Goal: Information Seeking & Learning: Check status

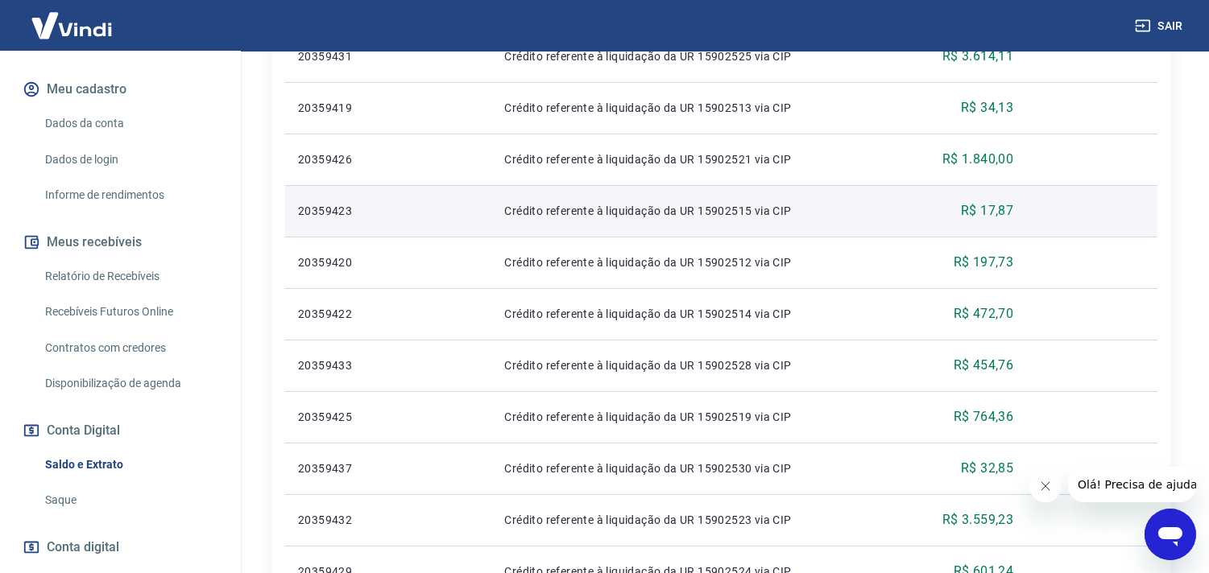
scroll to position [715, 0]
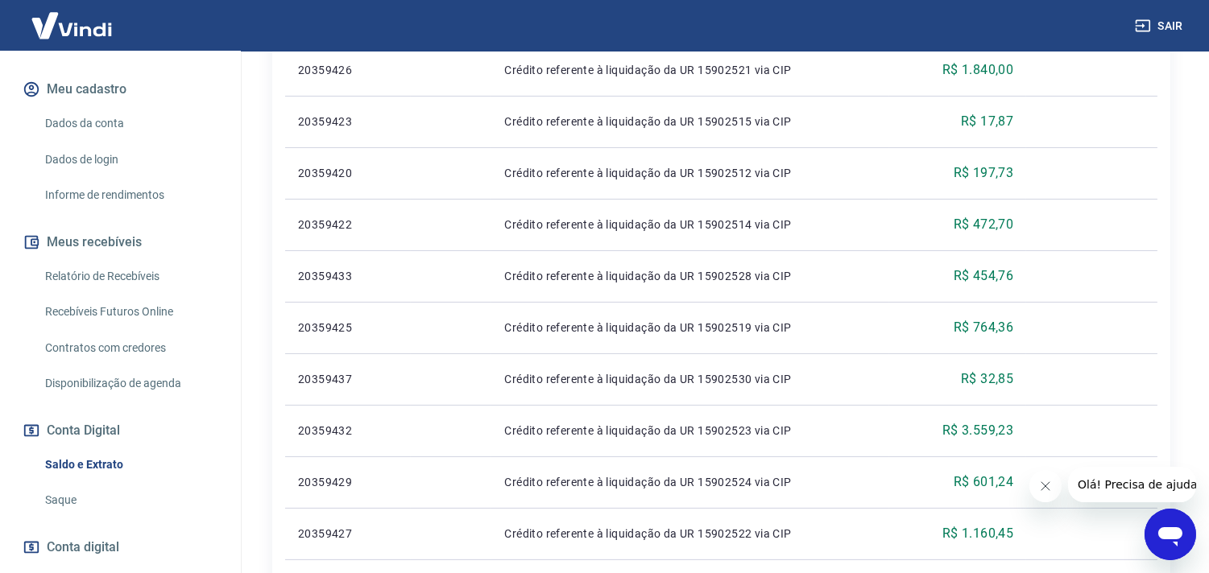
click at [102, 271] on link "Relatório de Recebíveis" at bounding box center [130, 276] width 183 height 33
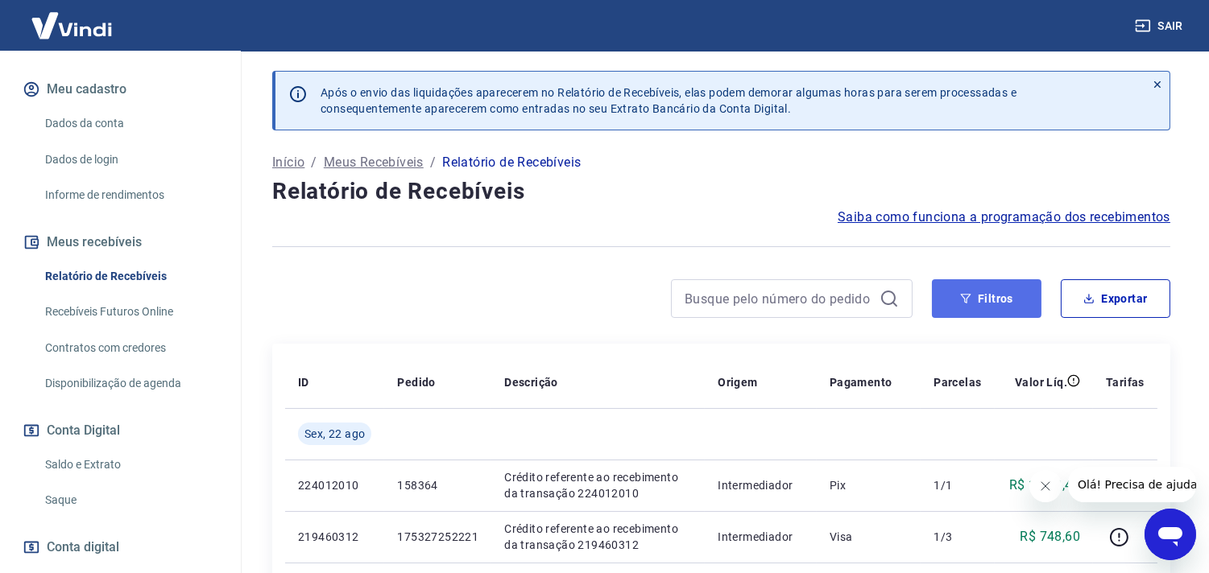
click at [965, 300] on icon "button" at bounding box center [966, 299] width 10 height 10
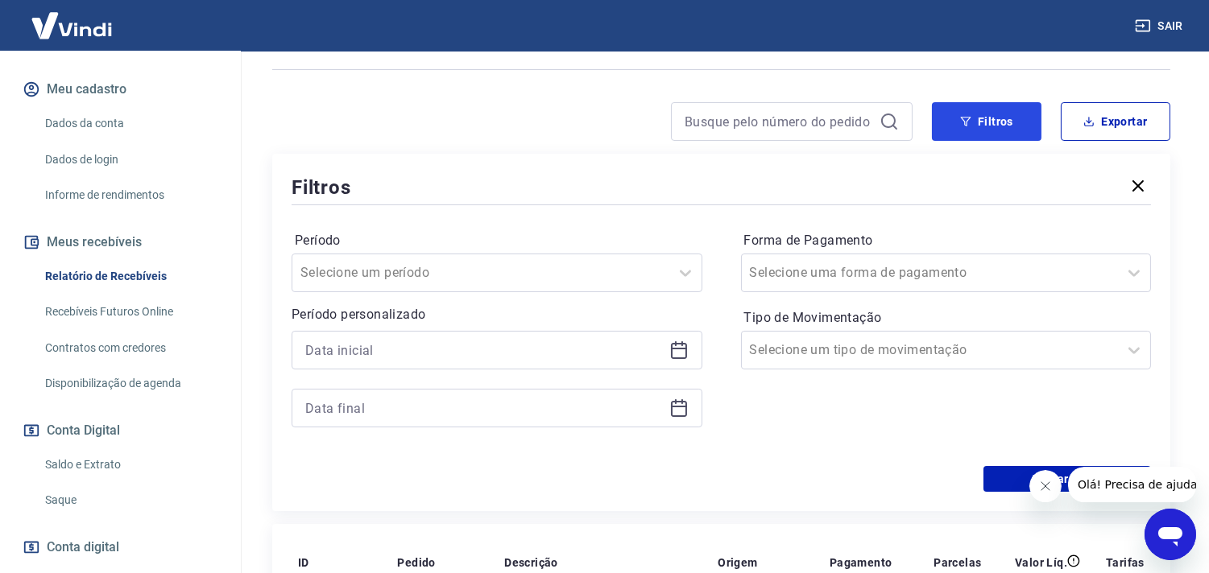
scroll to position [179, 0]
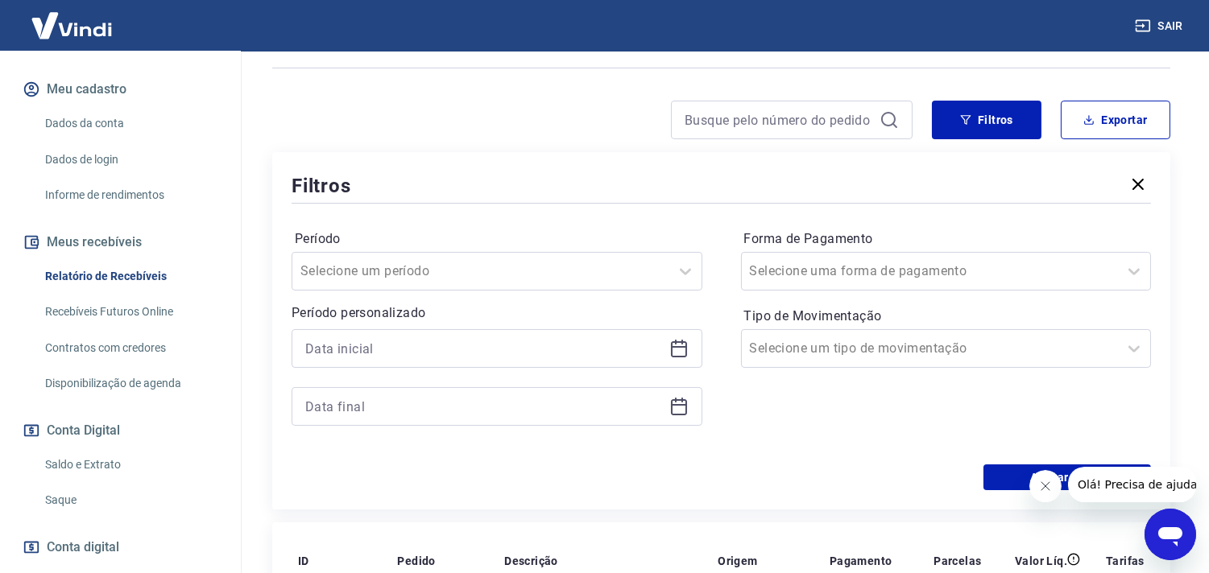
click at [675, 348] on icon at bounding box center [679, 347] width 16 height 2
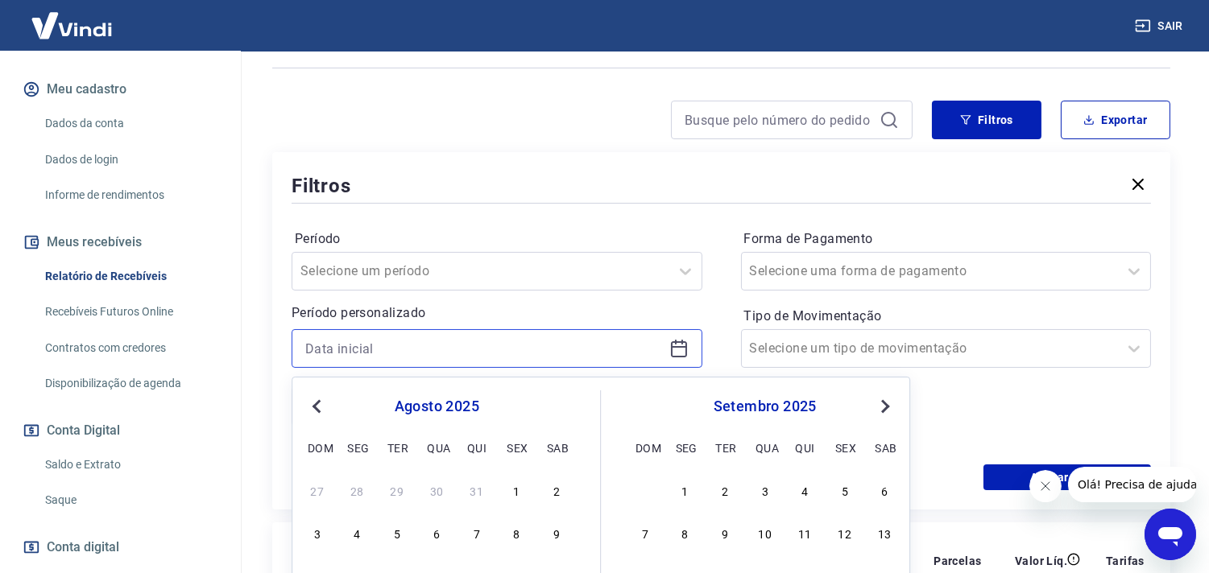
scroll to position [358, 0]
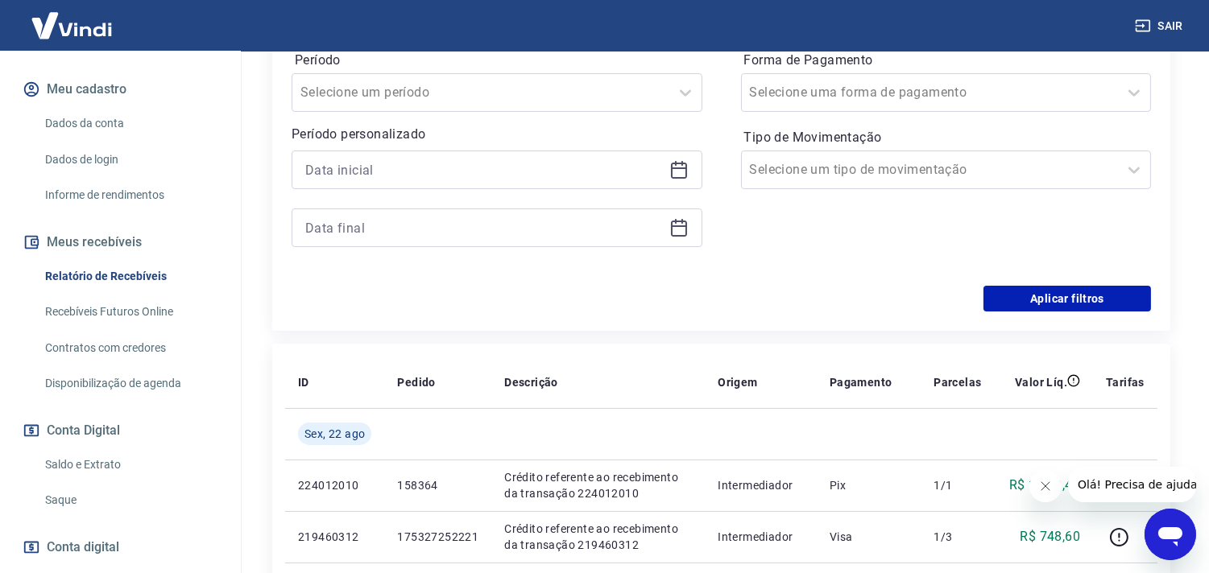
click at [1072, 210] on div "Forma de Pagamento Selecione uma forma de pagamento Tipo de Movimentação Seleci…" at bounding box center [946, 157] width 411 height 219
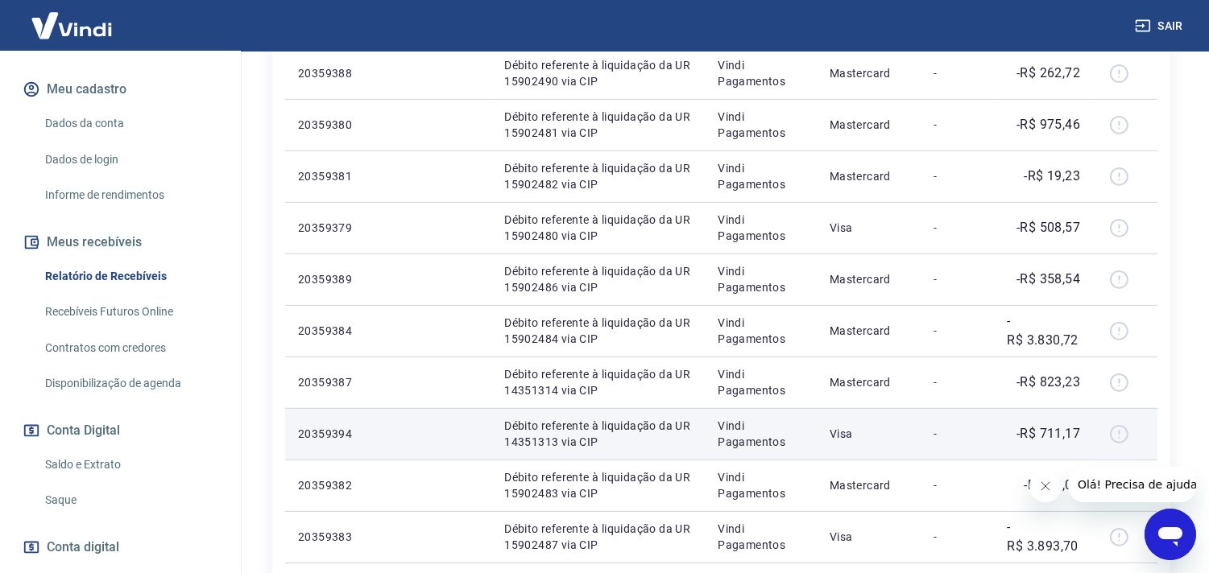
scroll to position [1591, 0]
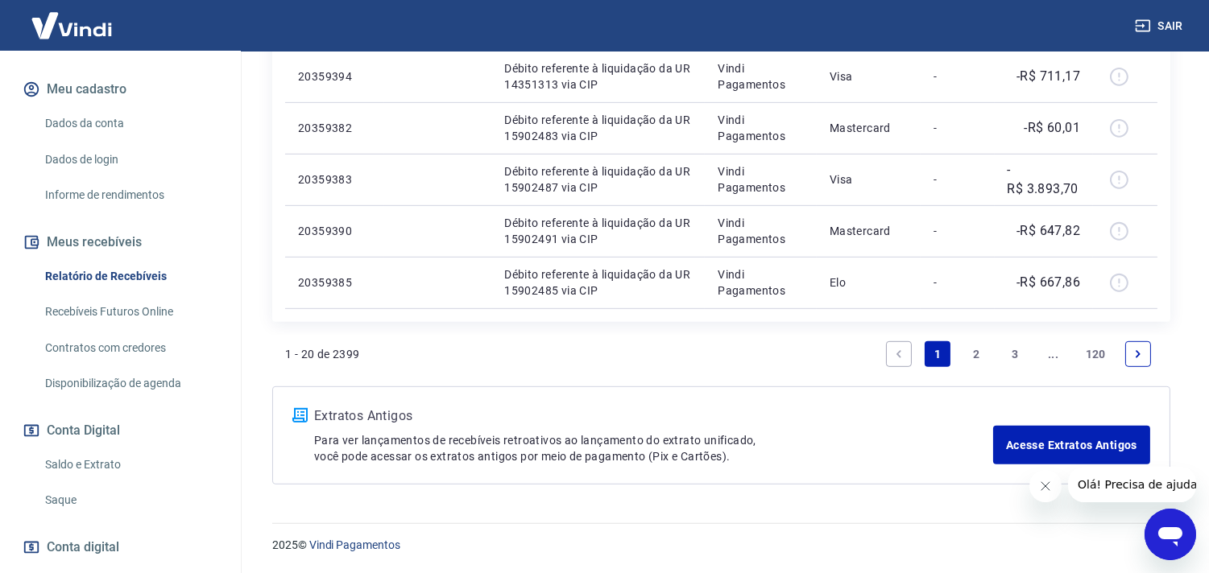
click at [973, 345] on link "2" at bounding box center [976, 354] width 26 height 26
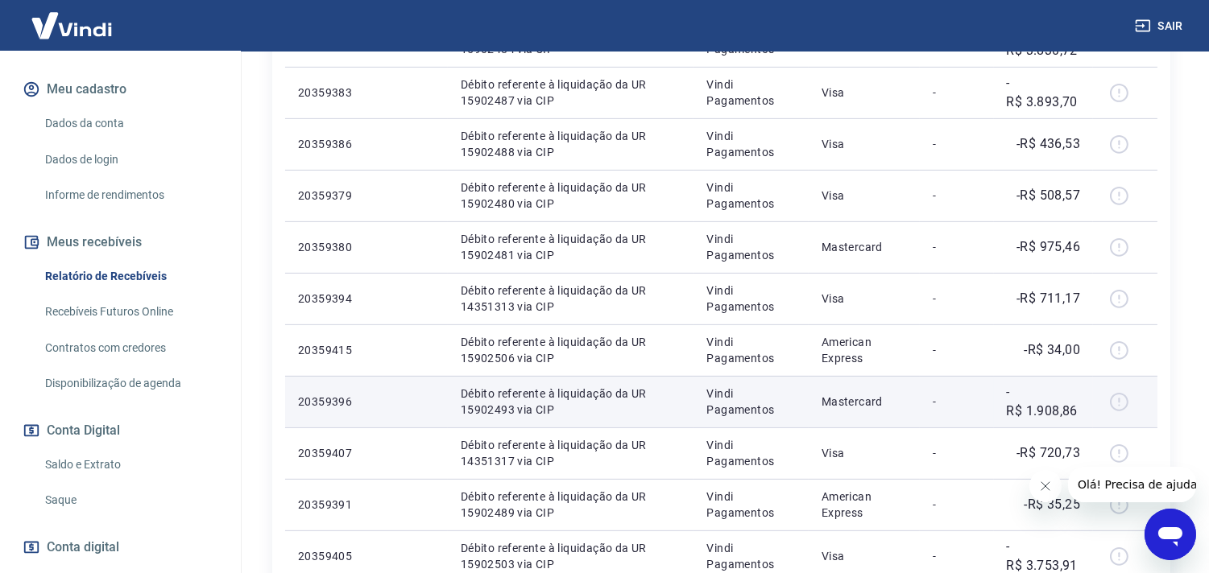
scroll to position [1540, 0]
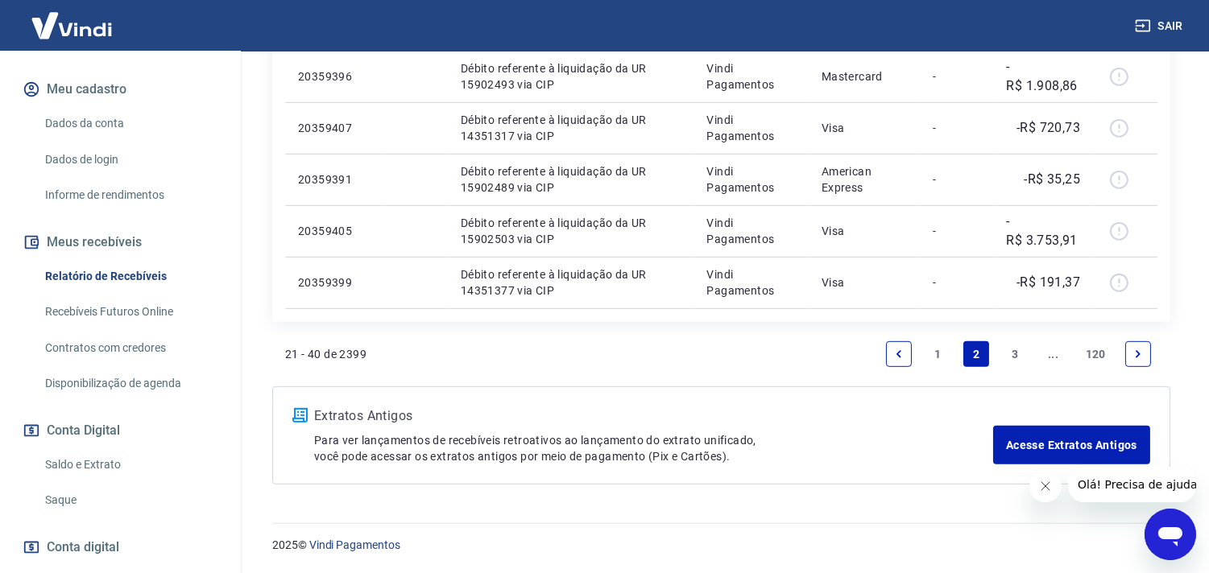
click at [1008, 352] on link "3" at bounding box center [1015, 354] width 26 height 26
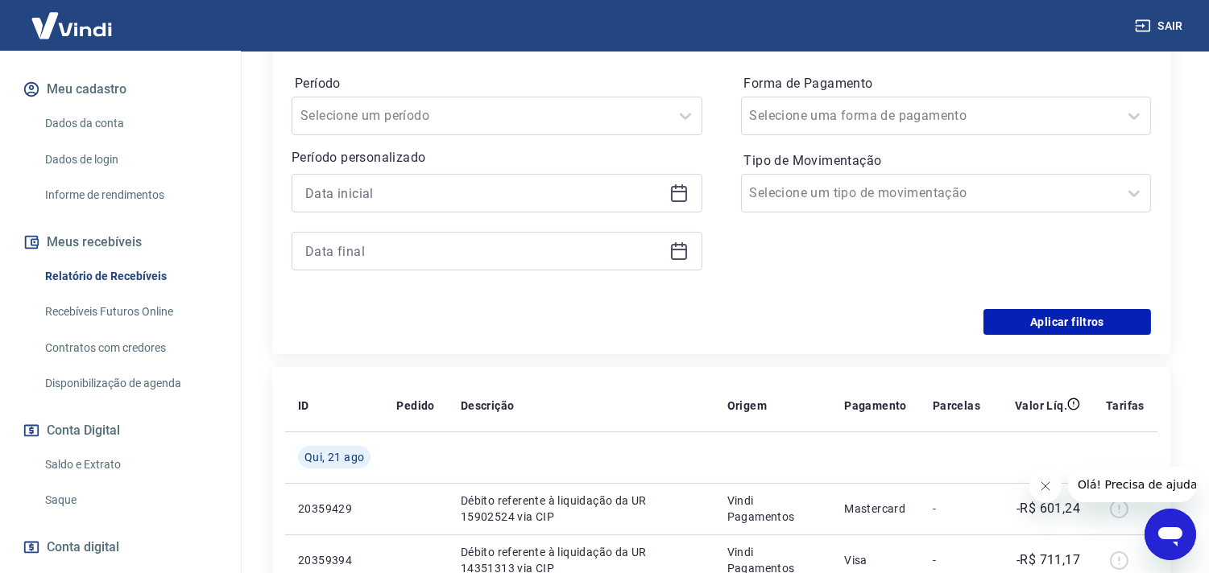
scroll to position [1540, 0]
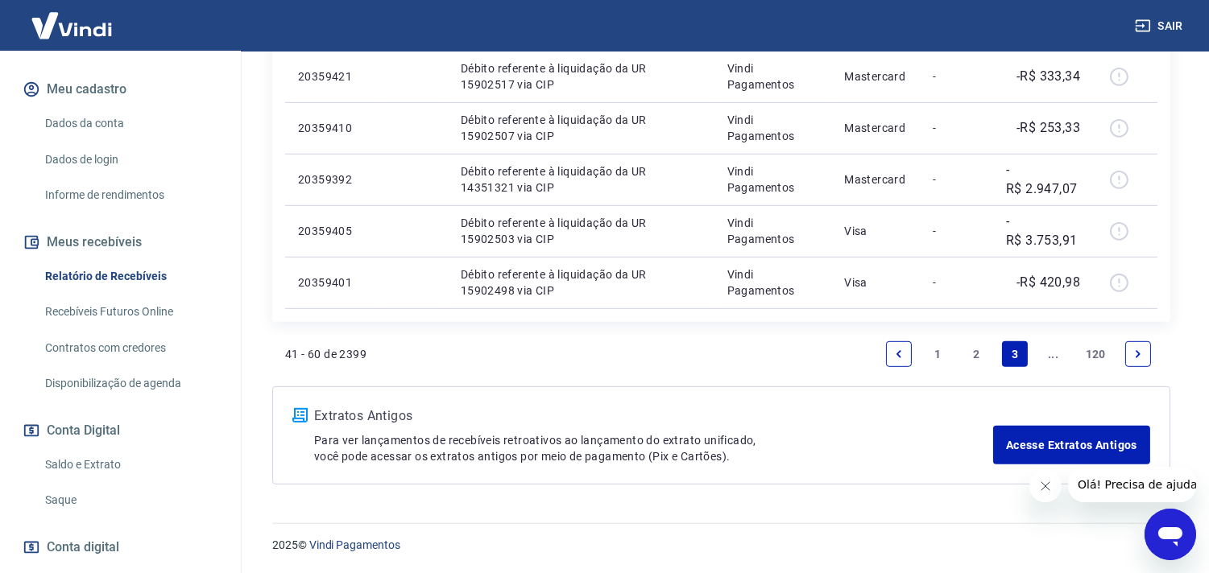
click at [1130, 353] on link "Next page" at bounding box center [1138, 354] width 26 height 26
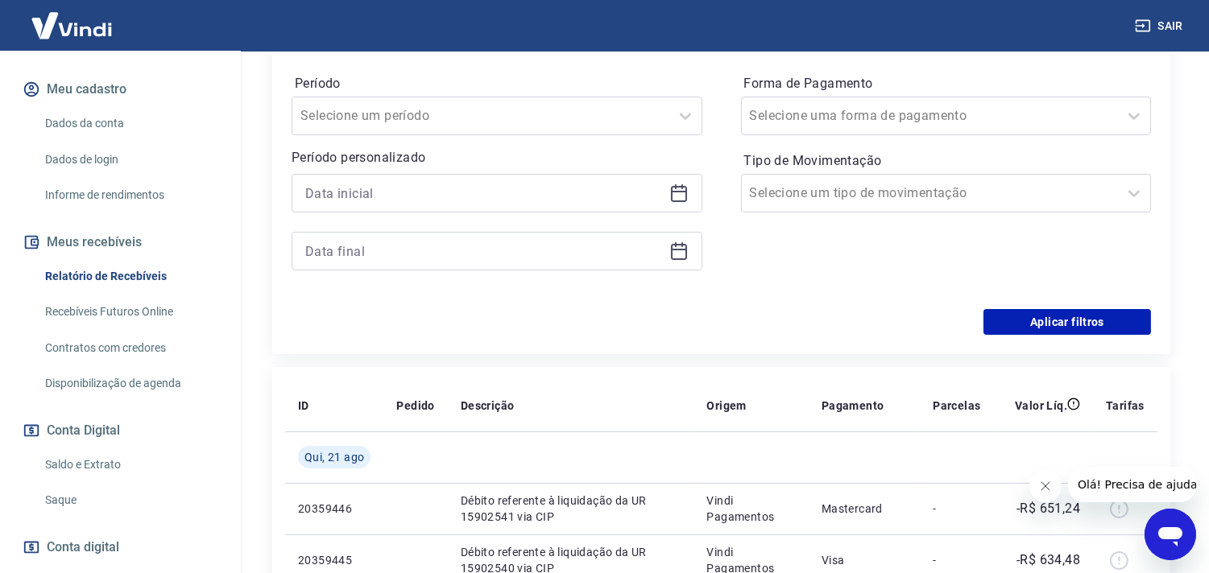
scroll to position [1540, 0]
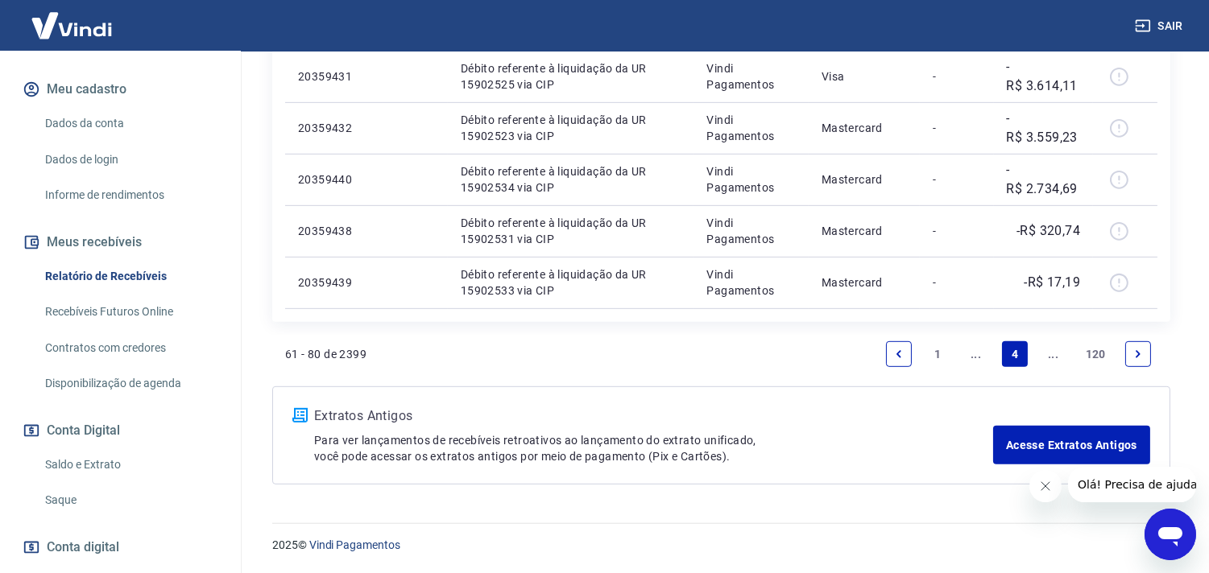
click at [1132, 349] on icon "Next page" at bounding box center [1137, 354] width 11 height 11
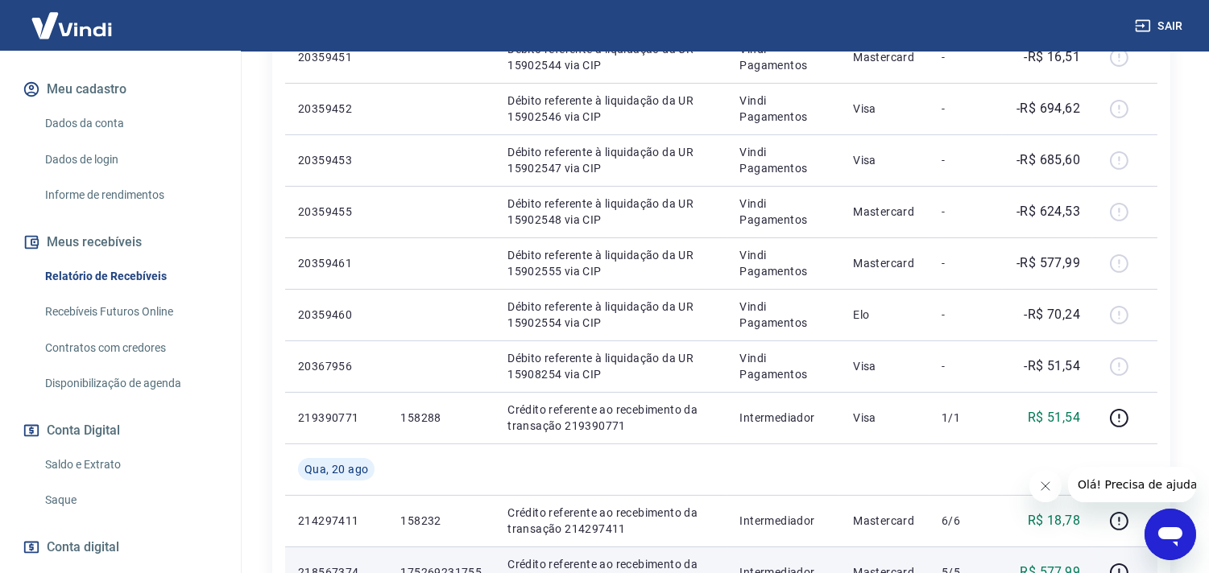
scroll to position [875, 0]
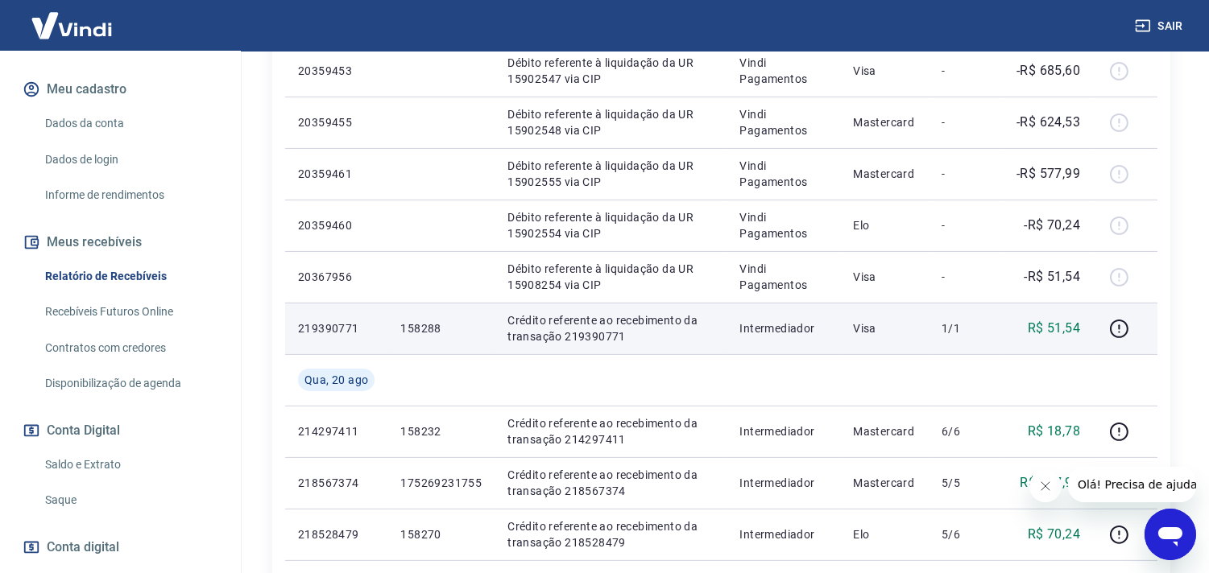
click at [414, 327] on p "158288" at bounding box center [440, 329] width 81 height 16
copy p "158288"
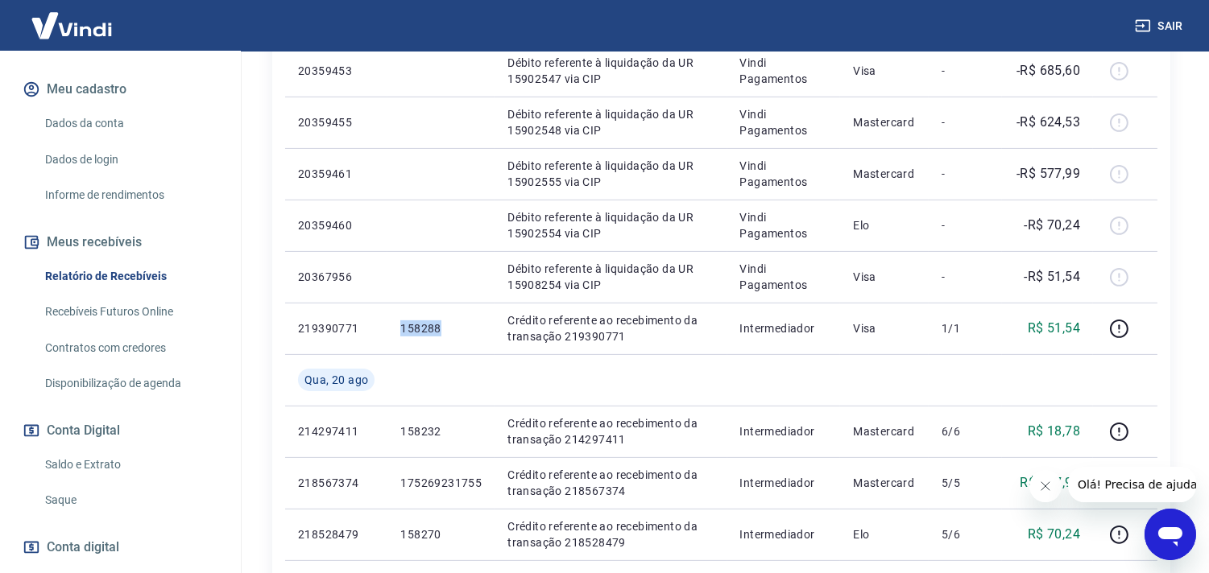
scroll to position [89, 0]
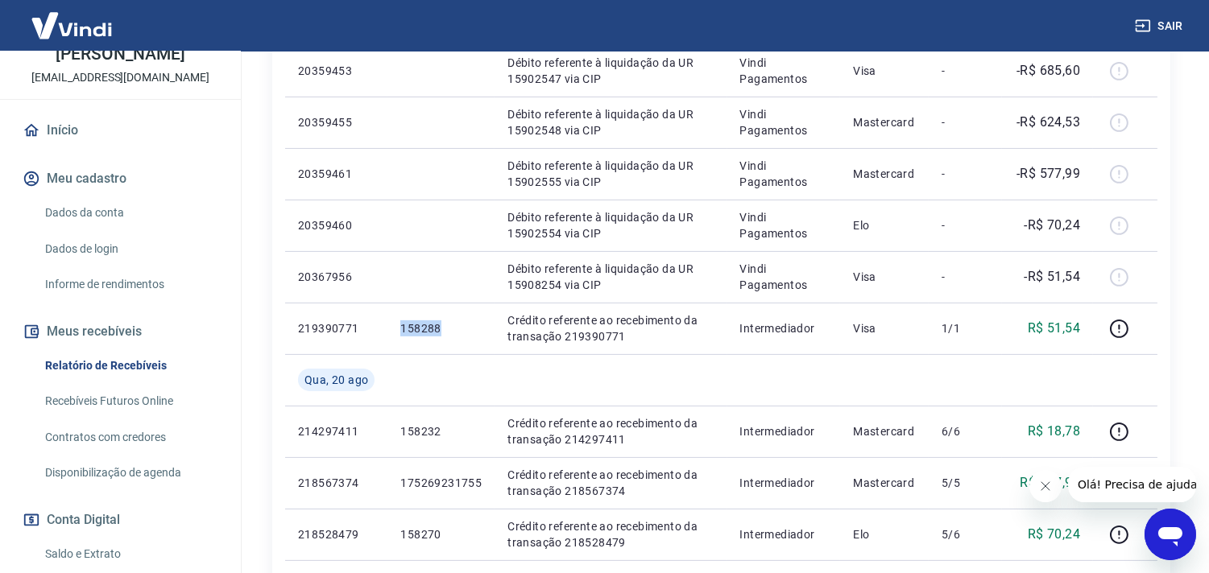
click at [60, 126] on link "Início" at bounding box center [120, 130] width 202 height 35
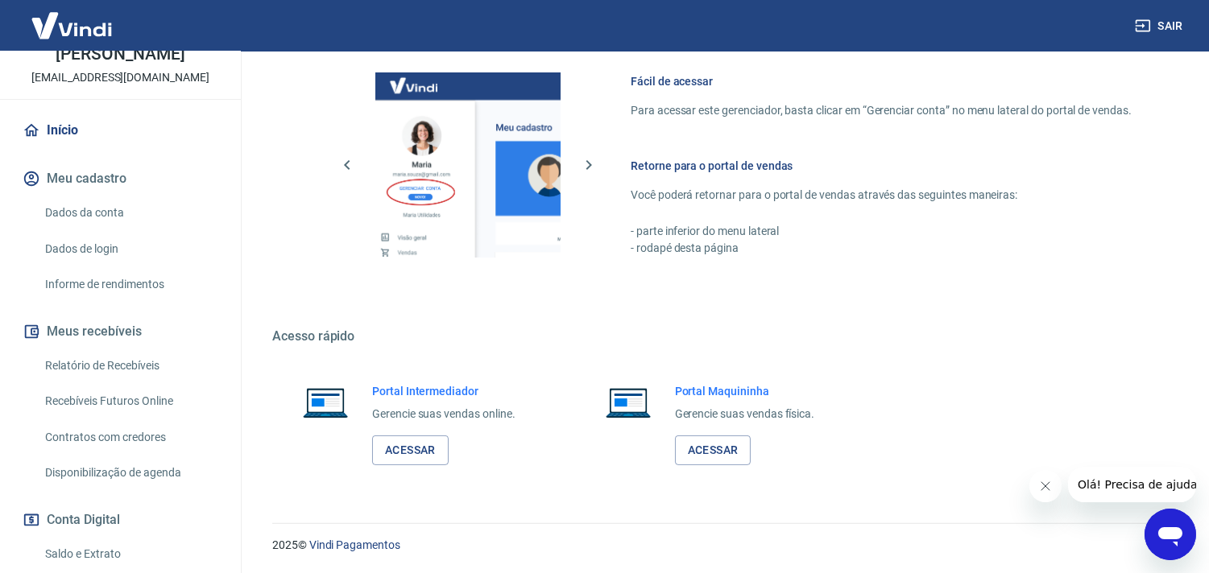
scroll to position [698, 0]
click at [408, 472] on div "Portal Intermediador Gerencie suas vendas online. Acessar" at bounding box center [418, 425] width 293 height 121
click at [406, 453] on link "Acessar" at bounding box center [410, 452] width 77 height 30
click at [98, 361] on link "Relatório de Recebíveis" at bounding box center [130, 366] width 183 height 33
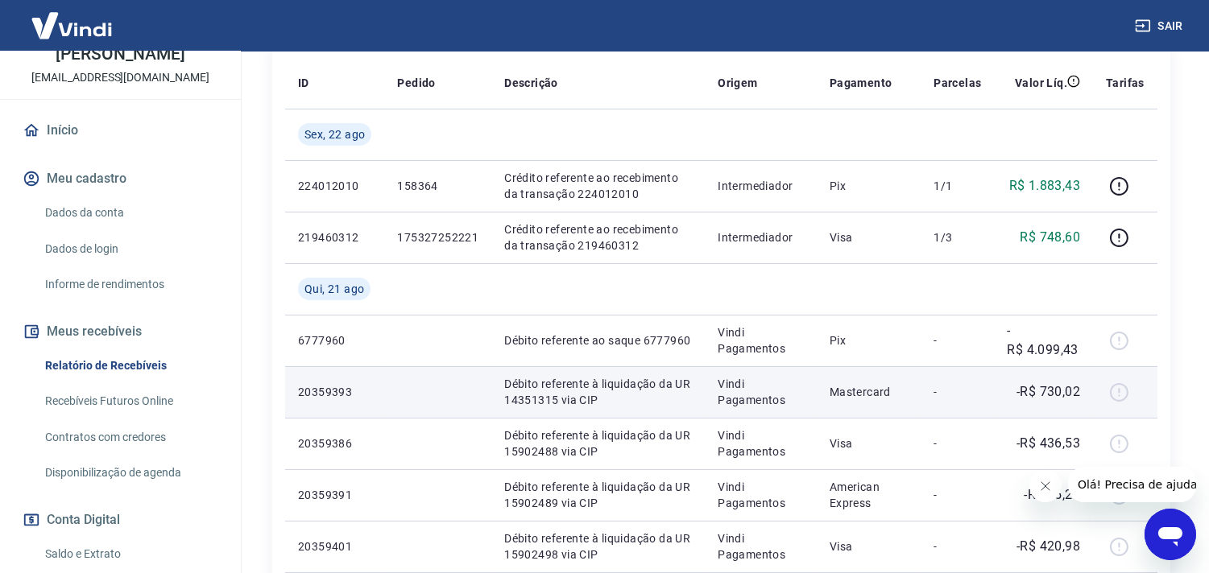
scroll to position [268, 0]
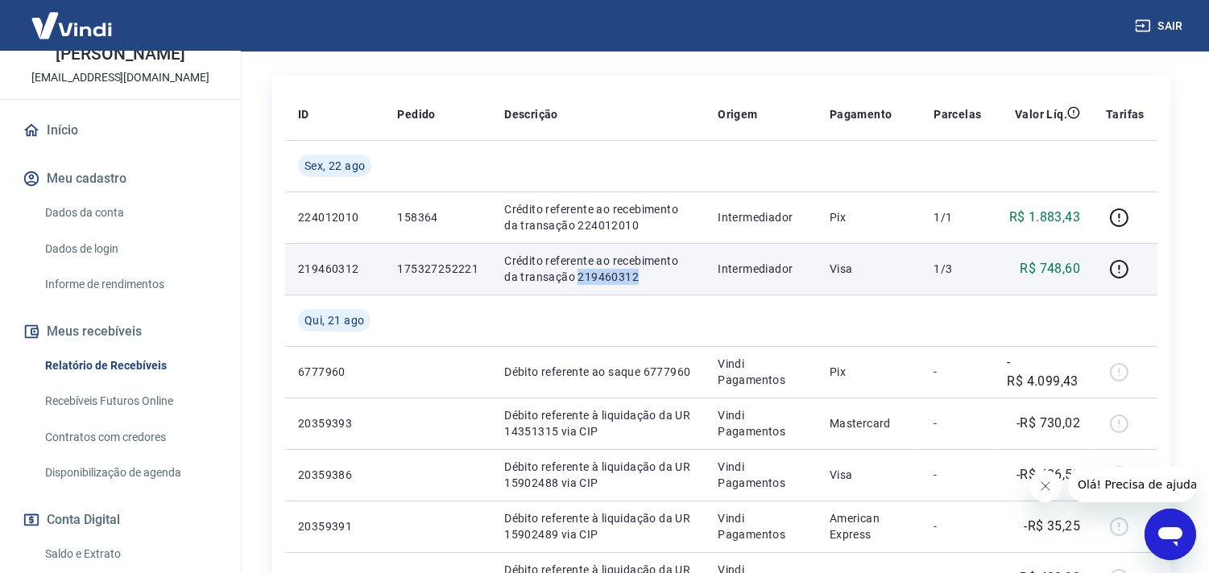
drag, startPoint x: 577, startPoint y: 275, endPoint x: 640, endPoint y: 270, distance: 63.8
click at [640, 270] on p "Crédito referente ao recebimento da transação 219460312" at bounding box center [598, 269] width 188 height 32
copy p "219460312"
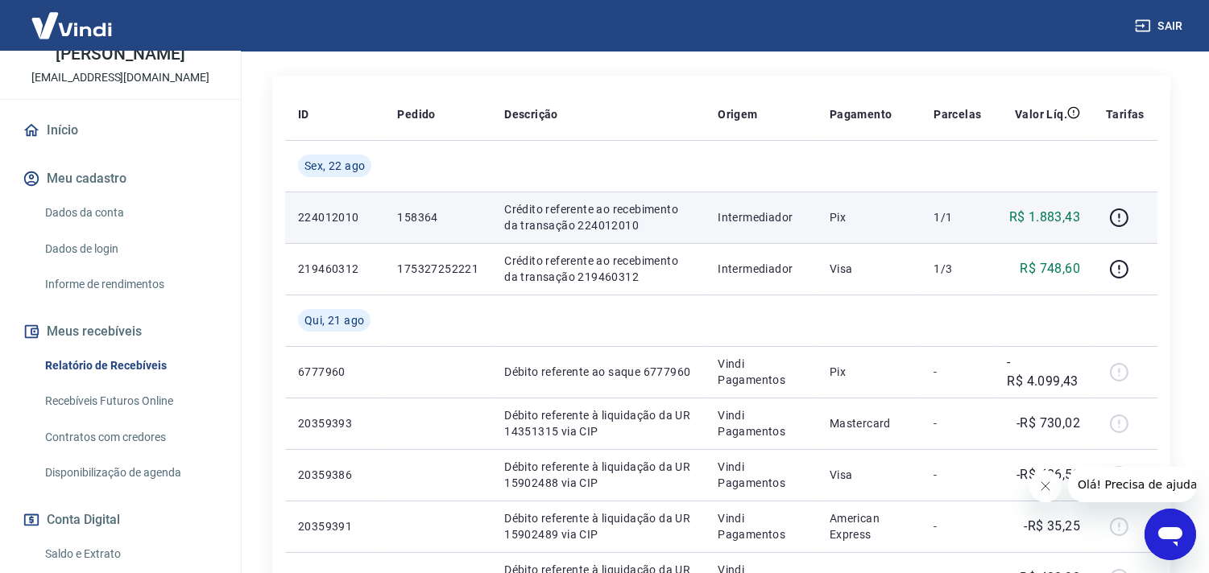
click at [395, 222] on td "158364" at bounding box center [437, 218] width 107 height 52
copy p "158364"
